Goal: Navigation & Orientation: Go to known website

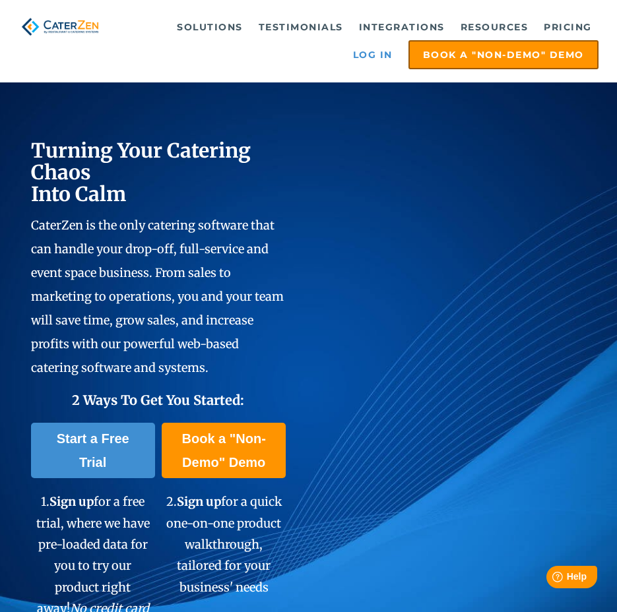
click at [377, 55] on link "Log in" at bounding box center [372, 55] width 53 height 26
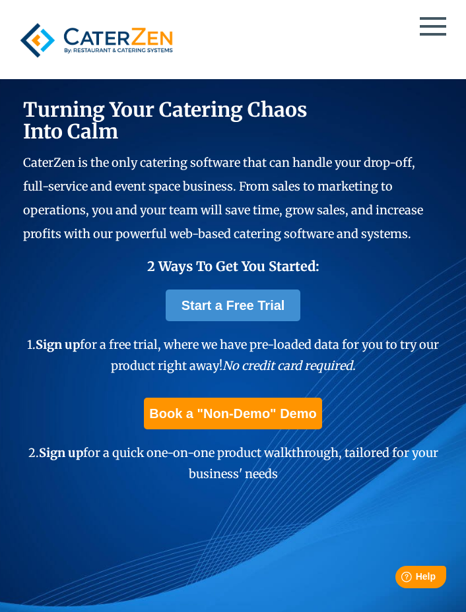
click at [440, 28] on div at bounding box center [233, 40] width 438 height 50
click at [433, 18] on span at bounding box center [433, 18] width 26 height 3
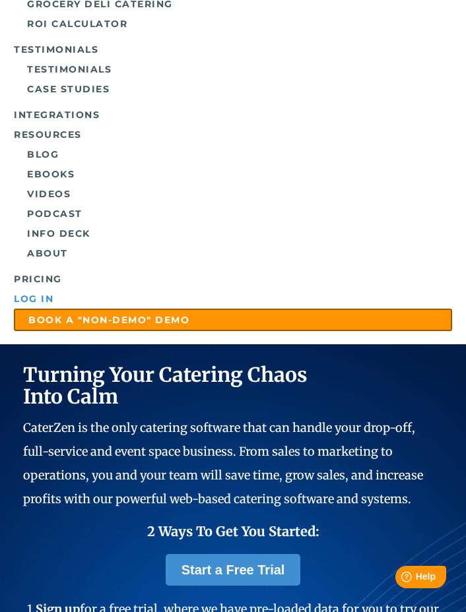
scroll to position [282, 0]
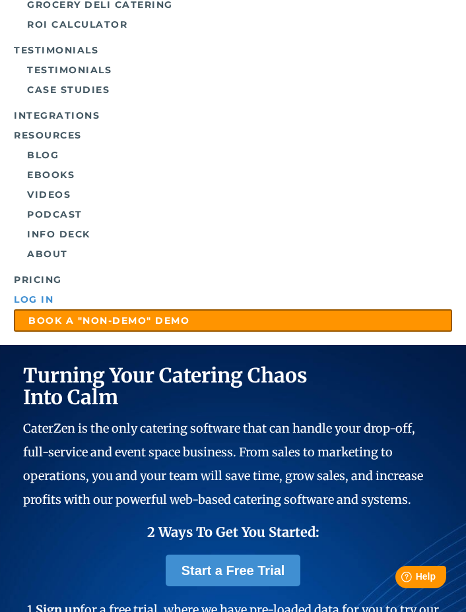
click at [26, 310] on link "Log in" at bounding box center [233, 300] width 438 height 20
